Goal: Task Accomplishment & Management: Manage account settings

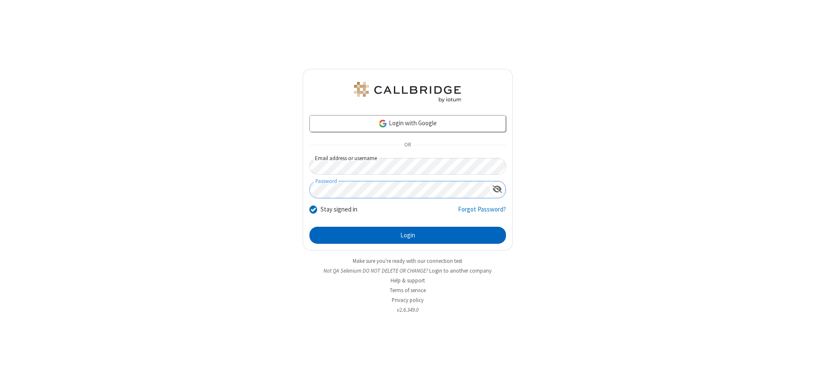
click at [408, 235] on button "Login" at bounding box center [408, 235] width 197 height 17
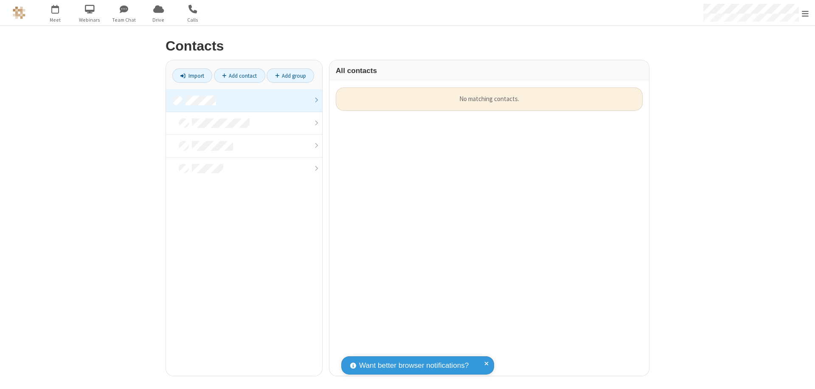
scroll to position [7, 7]
click at [244, 100] on link at bounding box center [244, 100] width 156 height 23
click at [240, 76] on link "Add contact" at bounding box center [239, 75] width 51 height 14
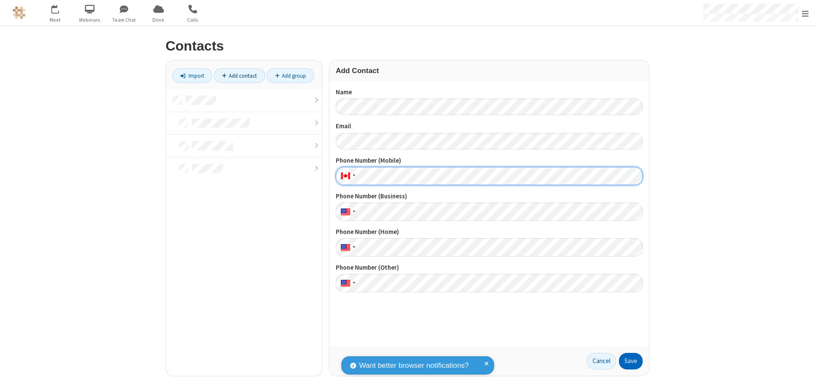
click at [631, 361] on button "Save" at bounding box center [631, 361] width 24 height 17
